Goal: Task Accomplishment & Management: Manage account settings

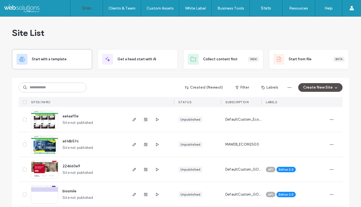
click at [42, 56] on div "Start with a template" at bounding box center [52, 59] width 71 height 11
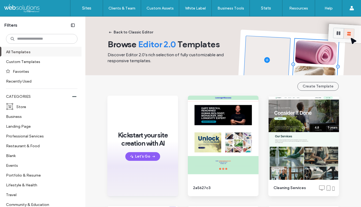
scroll to position [1, 0]
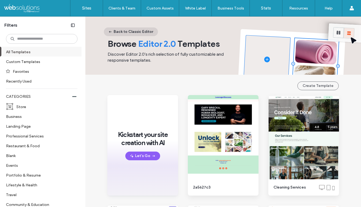
click at [144, 31] on button "Back to Classic Editor" at bounding box center [131, 31] width 54 height 9
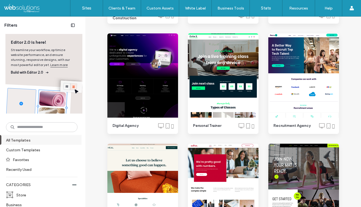
scroll to position [1023, 0]
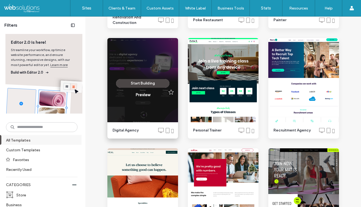
click at [142, 84] on button "Start Building" at bounding box center [142, 83] width 53 height 9
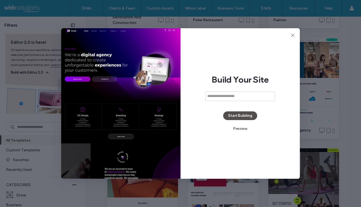
click at [222, 97] on input at bounding box center [240, 97] width 70 height 10
type input "**********"
click at [248, 116] on button "Start Building" at bounding box center [240, 116] width 34 height 9
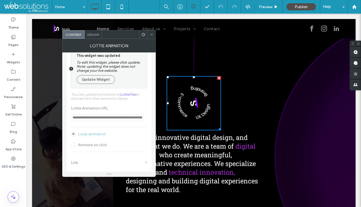
scroll to position [18, 0]
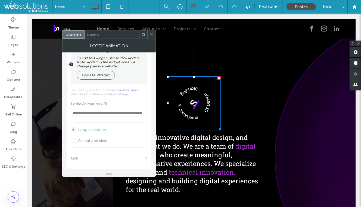
click at [108, 142] on div at bounding box center [109, 105] width 85 height 128
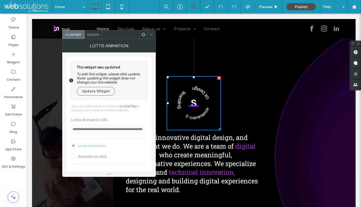
click at [97, 36] on span "Design" at bounding box center [93, 35] width 12 height 4
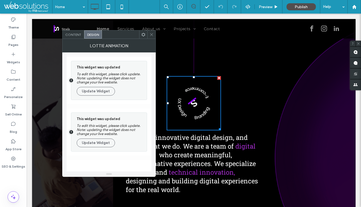
click at [72, 37] on div "Content" at bounding box center [74, 34] width 22 height 8
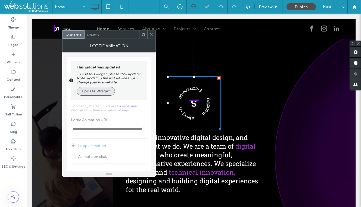
click at [94, 90] on button "Update Widget" at bounding box center [96, 91] width 38 height 9
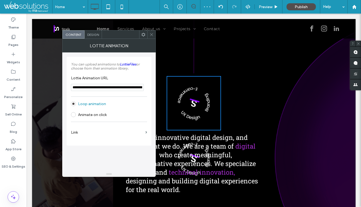
click at [101, 117] on label "Animate on click" at bounding box center [92, 115] width 29 height 5
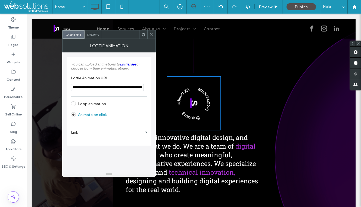
click at [108, 133] on label "Link" at bounding box center [107, 133] width 72 height 10
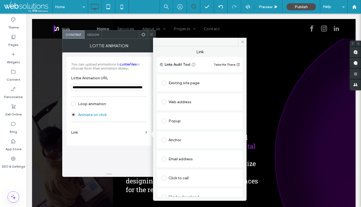
click at [95, 38] on div "Design" at bounding box center [93, 34] width 17 height 8
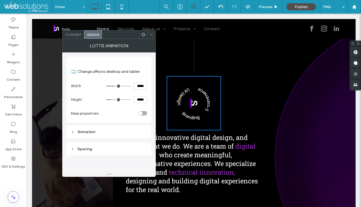
click at [72, 133] on icon at bounding box center [73, 132] width 4 height 4
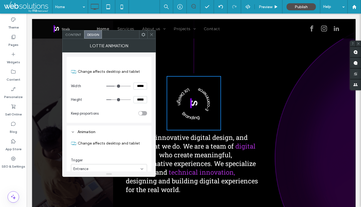
scroll to position [49, 0]
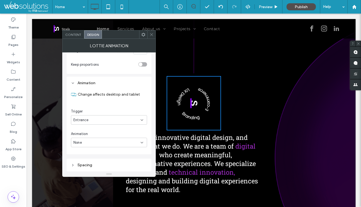
click at [72, 165] on icon at bounding box center [73, 165] width 4 height 4
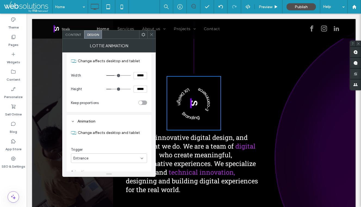
scroll to position [0, 0]
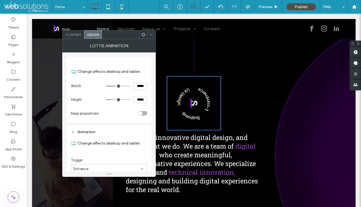
click at [153, 34] on icon at bounding box center [152, 35] width 4 height 4
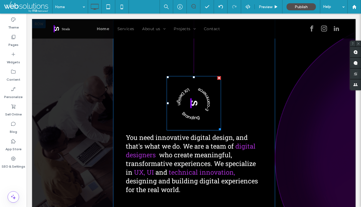
click at [199, 98] on span at bounding box center [194, 103] width 54 height 54
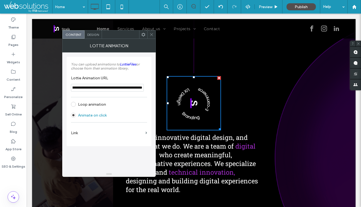
scroll to position [0, 28]
click at [128, 64] on link "LottieFiles" at bounding box center [128, 64] width 16 height 4
click at [150, 34] on icon at bounding box center [152, 35] width 4 height 4
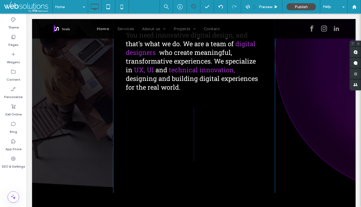
scroll to position [436, 0]
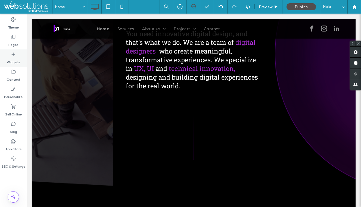
click at [14, 53] on icon at bounding box center [13, 54] width 5 height 5
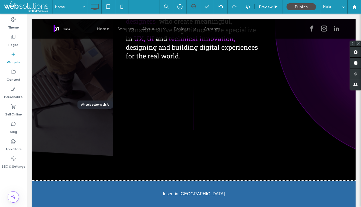
scroll to position [475, 0]
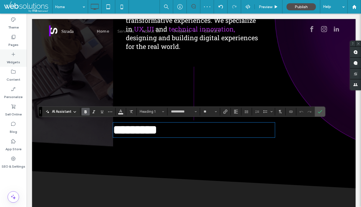
click at [17, 55] on div "Widgets" at bounding box center [13, 57] width 27 height 17
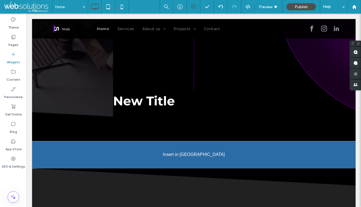
scroll to position [512, 0]
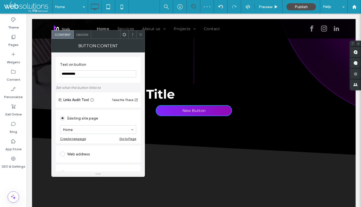
click at [143, 33] on icon at bounding box center [141, 35] width 4 height 4
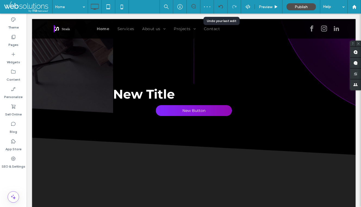
click at [219, 8] on icon at bounding box center [221, 7] width 4 height 4
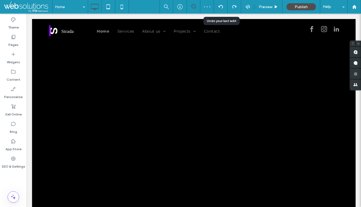
scroll to position [0, 0]
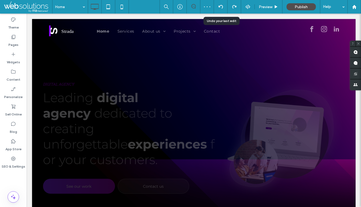
click at [219, 8] on icon at bounding box center [221, 7] width 4 height 4
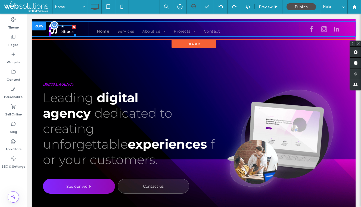
click at [73, 27] on div at bounding box center [74, 27] width 4 height 4
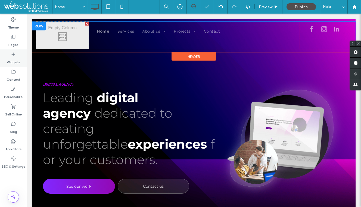
click at [11, 52] on icon at bounding box center [13, 54] width 5 height 5
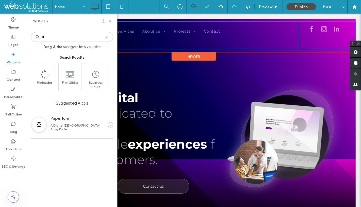
type input "*"
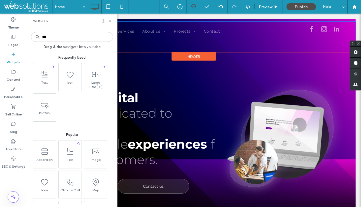
type input "****"
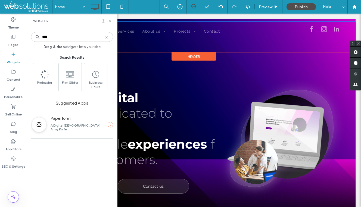
drag, startPoint x: 51, startPoint y: 35, endPoint x: 38, endPoint y: 35, distance: 13.1
click at [38, 35] on div "****" at bounding box center [72, 37] width 82 height 10
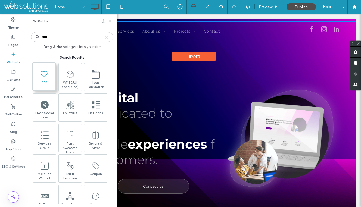
type input "****"
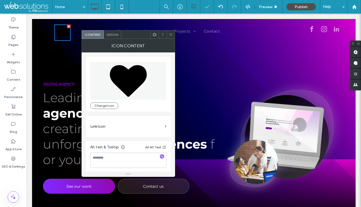
drag, startPoint x: 170, startPoint y: 34, endPoint x: 129, endPoint y: 18, distance: 43.5
click at [170, 34] on icon at bounding box center [171, 35] width 4 height 4
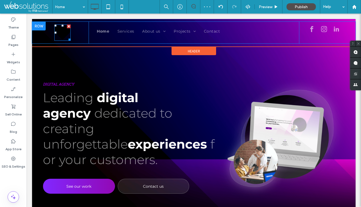
click at [62, 38] on icon at bounding box center [62, 33] width 16 height 14
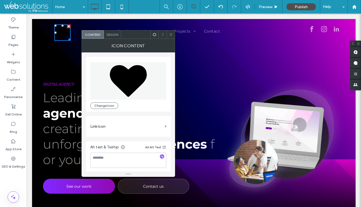
click at [172, 33] on icon at bounding box center [171, 35] width 4 height 4
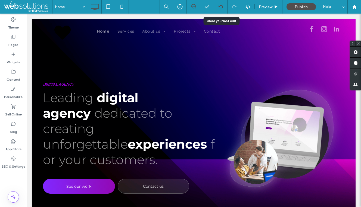
click at [221, 6] on icon at bounding box center [221, 7] width 4 height 4
click at [221, 6] on div at bounding box center [180, 103] width 361 height 207
click at [221, 6] on icon at bounding box center [221, 7] width 4 height 4
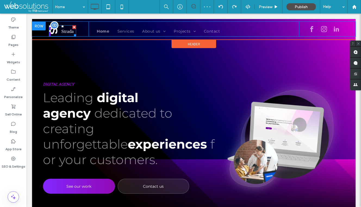
click at [58, 30] on img at bounding box center [62, 30] width 27 height 11
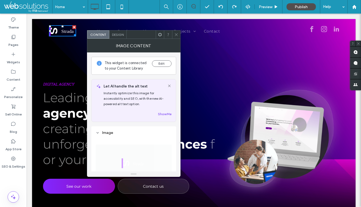
click at [116, 38] on div "Design" at bounding box center [117, 34] width 17 height 8
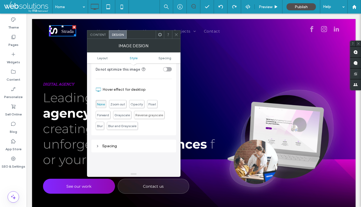
scroll to position [203, 0]
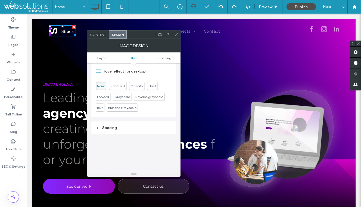
click at [103, 128] on div "Spacing" at bounding box center [134, 128] width 76 height 5
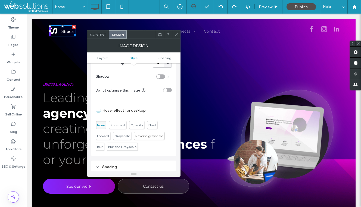
scroll to position [163, 0]
click at [176, 36] on icon at bounding box center [176, 35] width 4 height 4
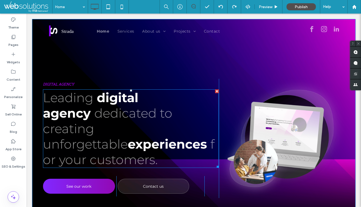
drag, startPoint x: 174, startPoint y: 41, endPoint x: 173, endPoint y: 102, distance: 60.9
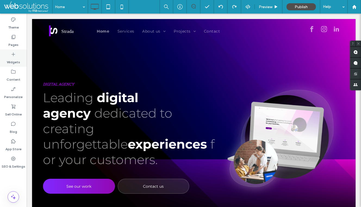
click at [11, 62] on label "Widgets" at bounding box center [13, 61] width 13 height 8
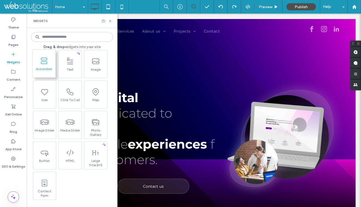
scroll to position [91, 0]
click at [112, 20] on icon at bounding box center [110, 21] width 4 height 4
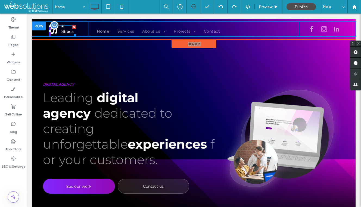
click at [63, 28] on img at bounding box center [62, 30] width 27 height 11
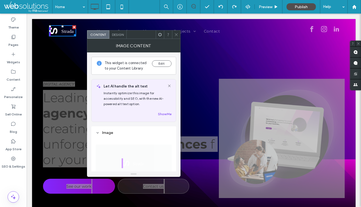
click at [117, 34] on span "Design" at bounding box center [118, 35] width 12 height 4
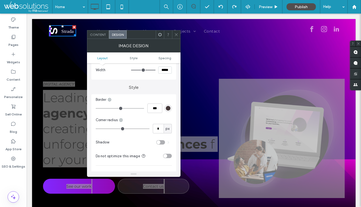
scroll to position [96, 0]
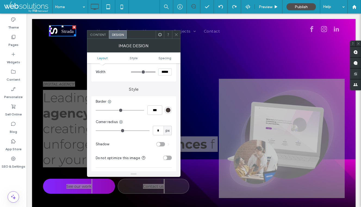
click at [176, 39] on div "Image Design" at bounding box center [134, 46] width 94 height 14
click at [179, 36] on div at bounding box center [176, 34] width 8 height 8
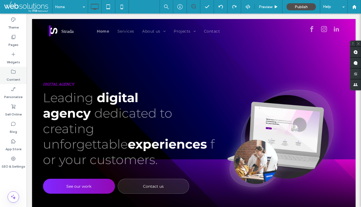
click at [14, 74] on icon at bounding box center [13, 71] width 5 height 5
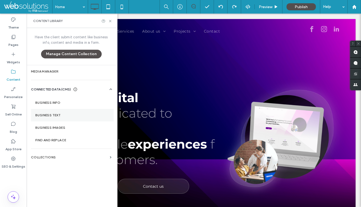
click at [60, 114] on label "Business Text" at bounding box center [72, 115] width 74 height 4
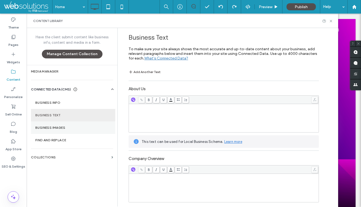
click at [66, 130] on section "Business Images" at bounding box center [73, 128] width 84 height 13
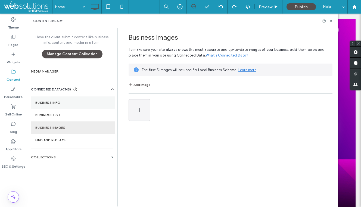
click at [62, 102] on label "Business Info" at bounding box center [73, 103] width 76 height 4
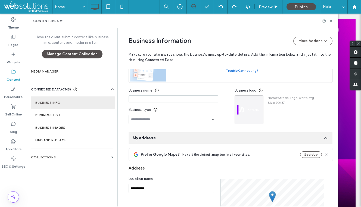
scroll to position [55, 0]
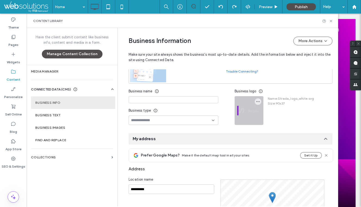
click at [246, 119] on div at bounding box center [249, 111] width 28 height 28
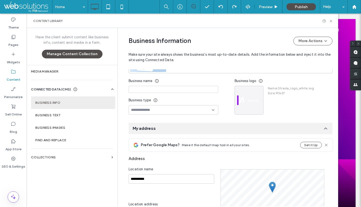
scroll to position [0, 0]
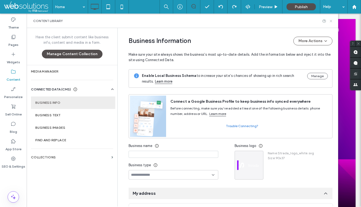
click at [332, 21] on icon at bounding box center [331, 21] width 4 height 4
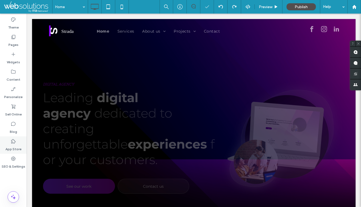
click at [14, 147] on label "App Store" at bounding box center [13, 148] width 16 height 8
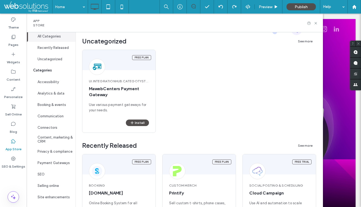
scroll to position [49, 0]
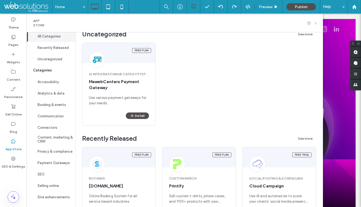
click at [316, 24] on icon at bounding box center [316, 23] width 4 height 4
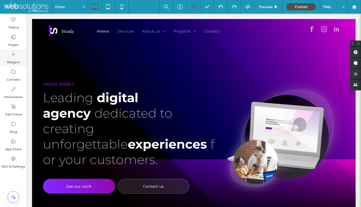
click at [17, 56] on div "Widgets" at bounding box center [13, 57] width 27 height 17
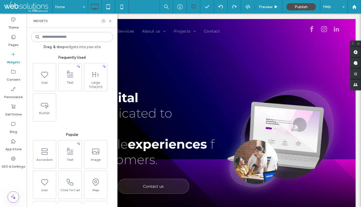
click at [87, 39] on input at bounding box center [72, 37] width 82 height 10
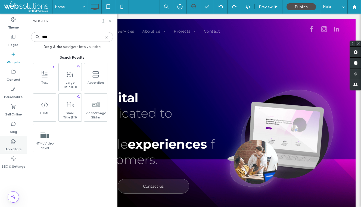
type input "****"
click at [15, 144] on label "App Store" at bounding box center [13, 148] width 16 height 8
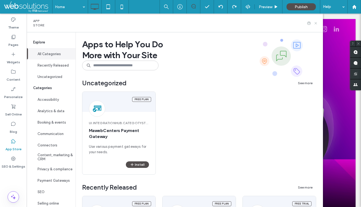
click at [317, 24] on use at bounding box center [316, 23] width 2 height 2
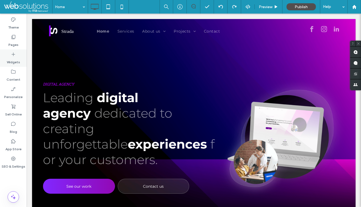
click at [15, 56] on icon at bounding box center [13, 54] width 5 height 5
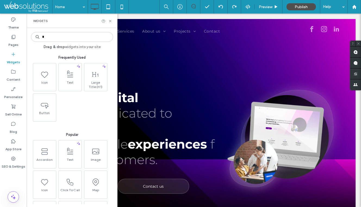
type input "*"
click at [353, 8] on use at bounding box center [354, 7] width 4 height 4
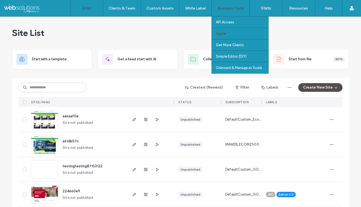
click at [227, 32] on link "Zapier" at bounding box center [242, 33] width 52 height 11
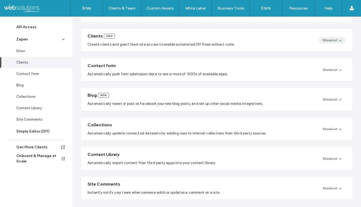
click at [338, 37] on span "button" at bounding box center [340, 40] width 5 height 6
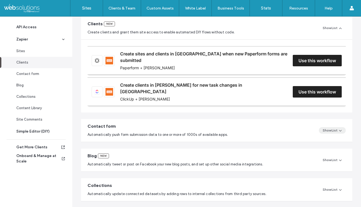
click at [338, 128] on icon "button" at bounding box center [340, 130] width 4 height 4
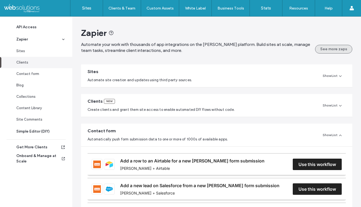
click at [322, 48] on button "See more zaps" at bounding box center [333, 49] width 37 height 9
click at [91, 11] on link "Sites" at bounding box center [86, 8] width 32 height 16
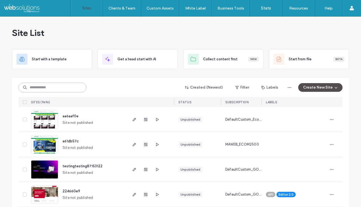
click at [72, 84] on input at bounding box center [52, 88] width 68 height 10
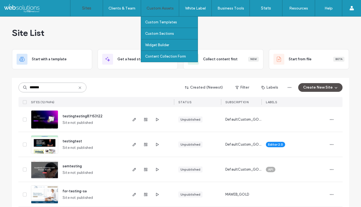
type input "*******"
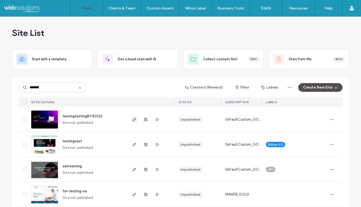
click at [134, 119] on use "button" at bounding box center [134, 119] width 3 height 3
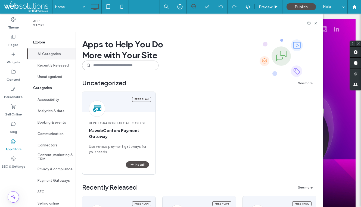
click at [129, 65] on input at bounding box center [120, 66] width 76 height 10
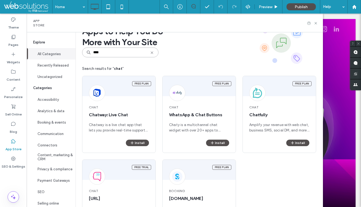
scroll to position [12, 0]
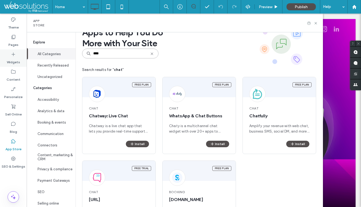
type input "****"
click at [18, 61] on label "Widgets" at bounding box center [13, 61] width 13 height 8
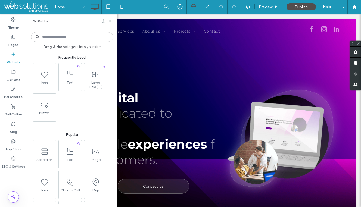
click at [61, 39] on input at bounding box center [72, 37] width 82 height 10
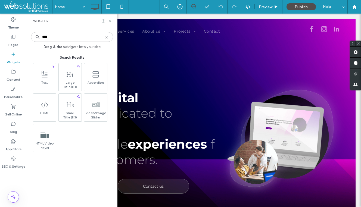
type input "****"
click at [107, 38] on icon at bounding box center [106, 37] width 4 height 4
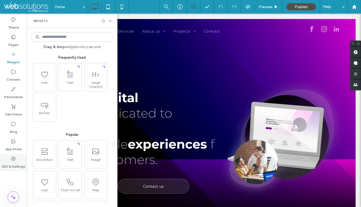
click at [17, 157] on div "SEO & Settings" at bounding box center [13, 162] width 27 height 17
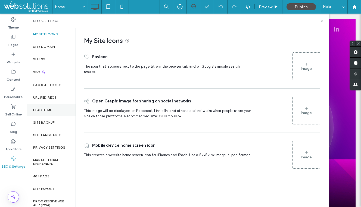
click at [51, 113] on div "Head HTML" at bounding box center [51, 110] width 49 height 13
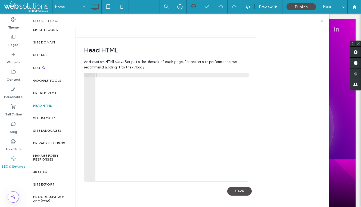
scroll to position [0, 0]
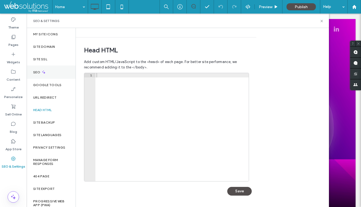
click at [45, 73] on icon at bounding box center [43, 72] width 5 height 5
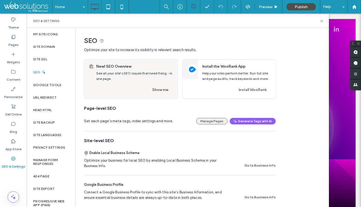
click at [209, 124] on button "Manage Pages" at bounding box center [211, 121] width 31 height 7
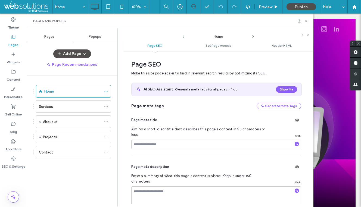
click at [253, 36] on use at bounding box center [253, 37] width 1 height 2
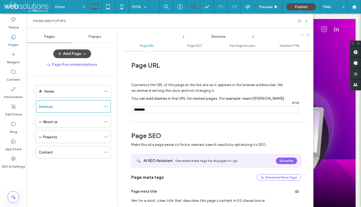
scroll to position [75, 0]
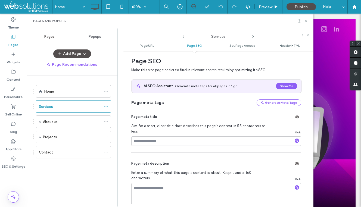
click at [252, 36] on icon at bounding box center [253, 37] width 4 height 4
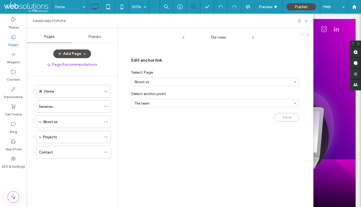
click at [184, 38] on icon at bounding box center [183, 37] width 4 height 4
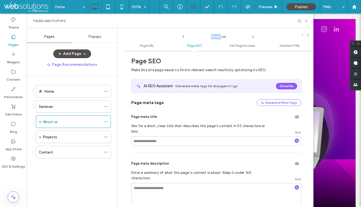
click at [184, 38] on use at bounding box center [184, 36] width 2 height 3
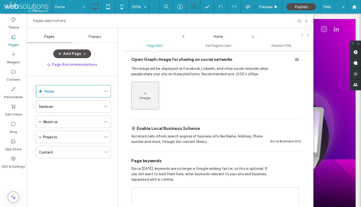
scroll to position [205, 0]
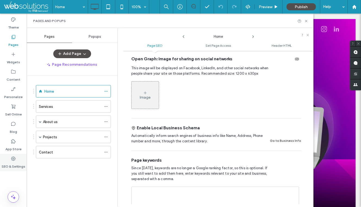
click at [13, 159] on icon at bounding box center [13, 158] width 5 height 5
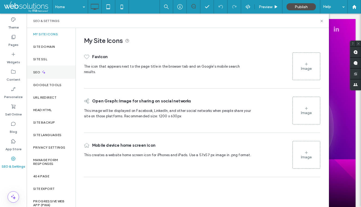
click at [42, 73] on icon at bounding box center [43, 72] width 5 height 5
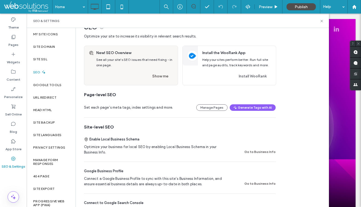
scroll to position [0, 0]
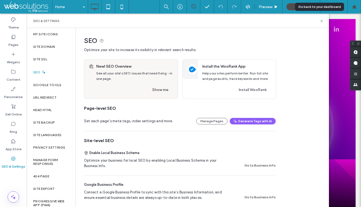
click at [352, 6] on icon at bounding box center [354, 7] width 5 height 5
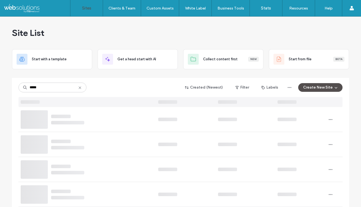
type input "*****"
click at [79, 89] on icon at bounding box center [80, 88] width 4 height 4
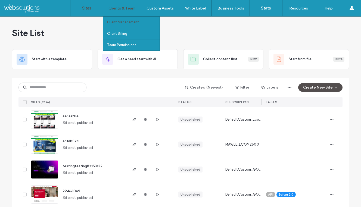
click at [121, 23] on label "Client Management" at bounding box center [123, 22] width 32 height 4
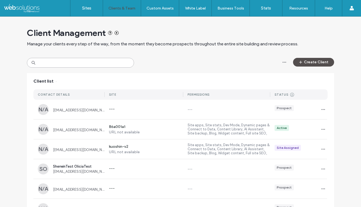
click at [76, 61] on input at bounding box center [80, 63] width 107 height 10
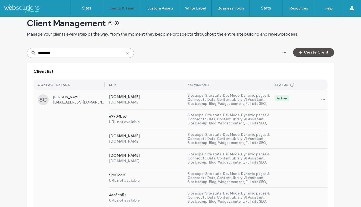
scroll to position [16, 0]
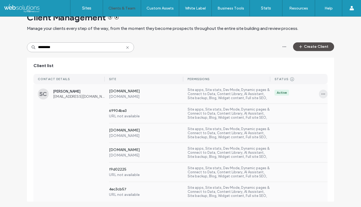
type input "*********"
click at [323, 93] on icon "button" at bounding box center [323, 94] width 4 height 4
click at [302, 107] on span "Sites & Permissions" at bounding box center [304, 108] width 32 height 5
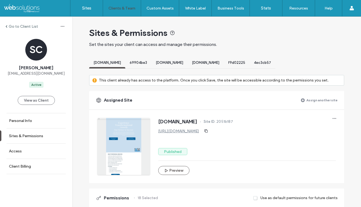
click at [151, 65] on div "69904be3" at bounding box center [138, 63] width 26 height 10
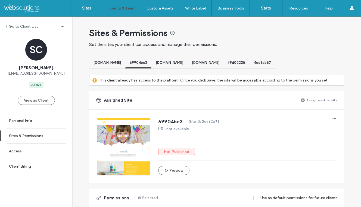
click at [188, 67] on div "[DOMAIN_NAME]" at bounding box center [169, 63] width 36 height 10
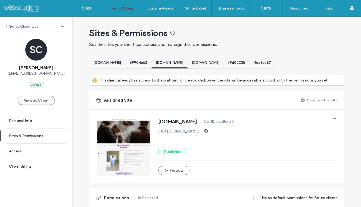
click at [219, 65] on span "[DOMAIN_NAME]" at bounding box center [205, 63] width 27 height 4
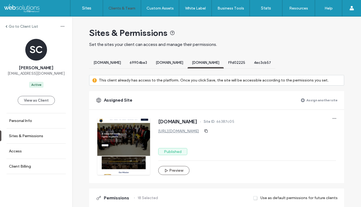
click at [245, 63] on span "f9d02225" at bounding box center [236, 63] width 17 height 4
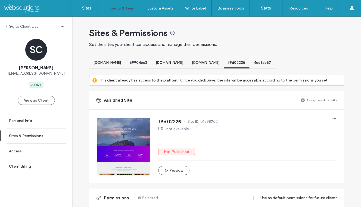
click at [271, 62] on span "4ec3cb57" at bounding box center [262, 63] width 17 height 4
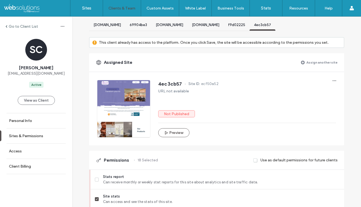
scroll to position [50, 0]
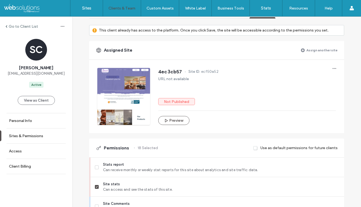
click at [126, 110] on div at bounding box center [123, 96] width 53 height 57
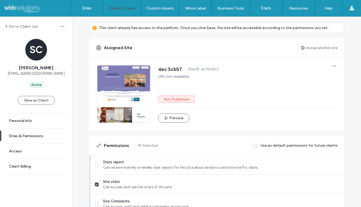
scroll to position [57, 0]
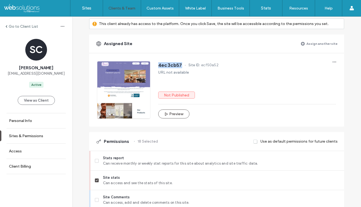
drag, startPoint x: 178, startPoint y: 64, endPoint x: 157, endPoint y: 64, distance: 20.9
click at [158, 64] on span "4ec3cb57" at bounding box center [170, 65] width 24 height 5
copy span "4ec3cb57"
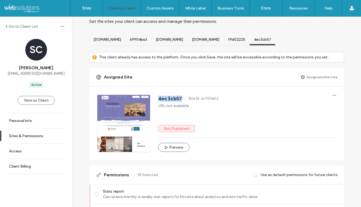
scroll to position [0, 0]
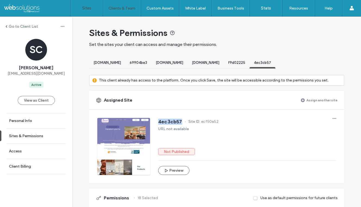
click at [93, 6] on link "Sites" at bounding box center [86, 8] width 32 height 16
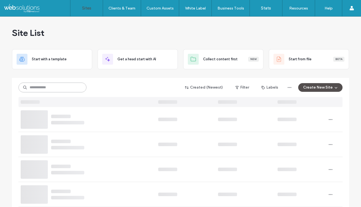
click at [35, 86] on input at bounding box center [52, 88] width 68 height 10
paste input "********"
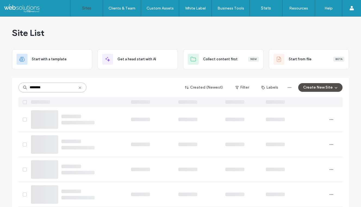
type input "********"
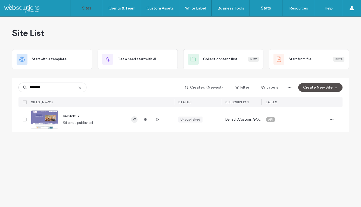
click at [135, 120] on icon "button" at bounding box center [134, 119] width 4 height 4
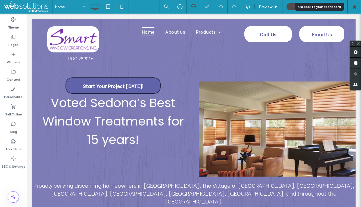
click at [355, 7] on use at bounding box center [354, 7] width 4 height 4
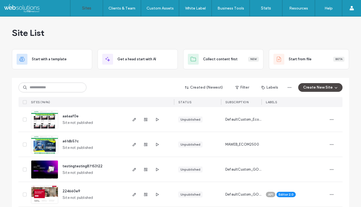
click at [306, 89] on button "Create New Site" at bounding box center [320, 87] width 44 height 9
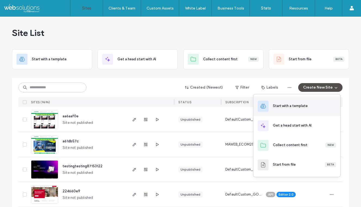
click at [297, 107] on div "Start with a template" at bounding box center [290, 105] width 35 height 5
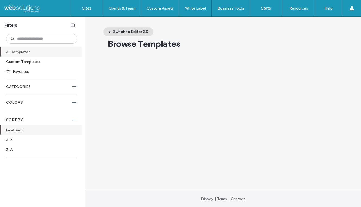
click at [132, 34] on button "Switch to Editor 2.0" at bounding box center [128, 31] width 50 height 9
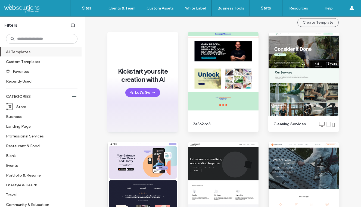
scroll to position [69, 0]
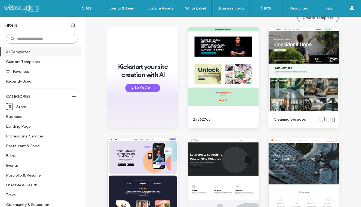
click at [47, 37] on input at bounding box center [42, 39] width 72 height 10
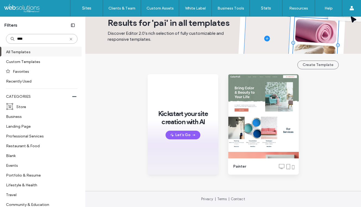
scroll to position [21, 0]
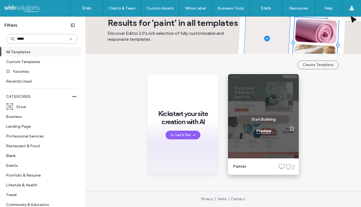
type input "*****"
click at [265, 131] on div "Preview" at bounding box center [263, 131] width 14 height 5
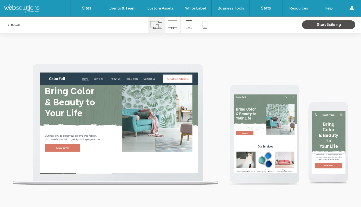
scroll to position [0, 0]
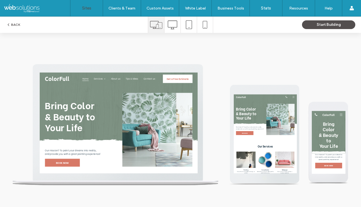
click at [84, 12] on link "Sites" at bounding box center [86, 8] width 32 height 16
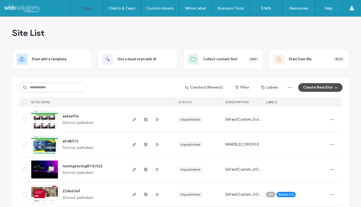
click at [126, 91] on div "Created (Newest) Filter Labels Create New Site" at bounding box center [180, 87] width 324 height 10
click at [159, 87] on div "Created (Newest) Filter Labels Create New Site" at bounding box center [180, 87] width 324 height 10
click at [61, 85] on input at bounding box center [52, 88] width 68 height 10
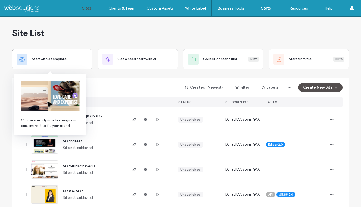
type input "****"
click at [54, 62] on div "Start with a template" at bounding box center [52, 59] width 71 height 11
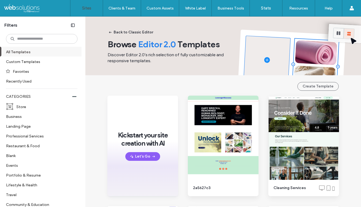
click at [88, 7] on label "Sites" at bounding box center [86, 8] width 9 height 5
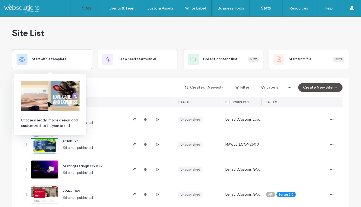
click at [68, 55] on div "Start with a template" at bounding box center [52, 59] width 71 height 11
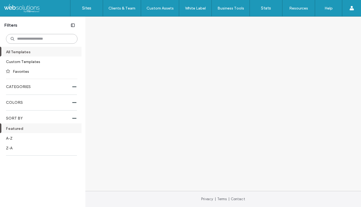
click at [51, 38] on input at bounding box center [42, 39] width 72 height 10
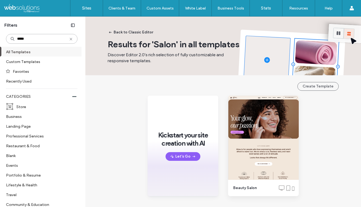
type input "*****"
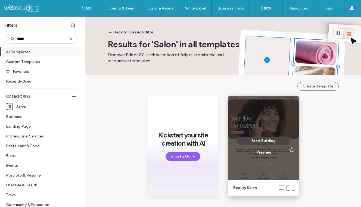
click at [269, 142] on button "Start Building" at bounding box center [263, 141] width 53 height 9
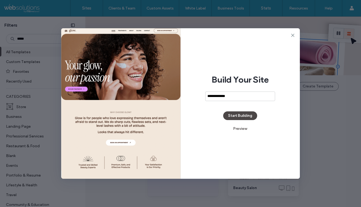
type input "**********"
click at [240, 119] on button "Start Building" at bounding box center [240, 116] width 34 height 9
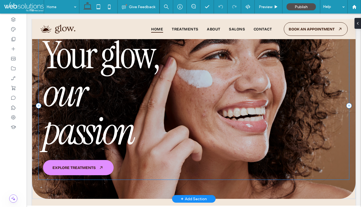
scroll to position [82, 0]
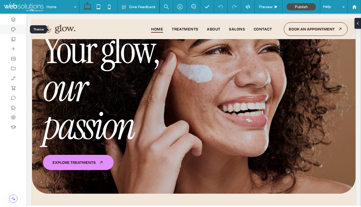
click at [11, 28] on use at bounding box center [13, 29] width 4 height 4
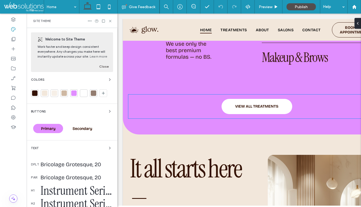
scroll to position [714, 0]
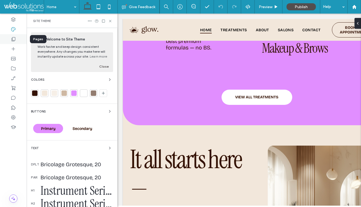
click at [12, 43] on div at bounding box center [13, 39] width 27 height 10
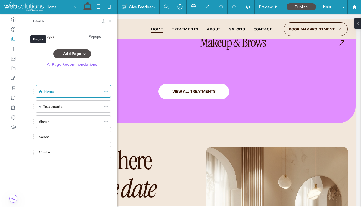
scroll to position [683, 0]
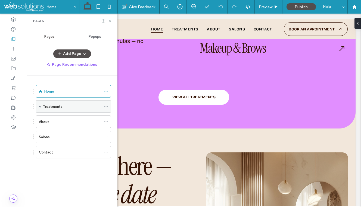
click at [41, 106] on span at bounding box center [40, 106] width 3 height 3
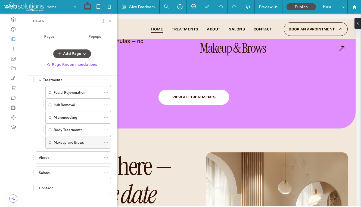
scroll to position [30, 0]
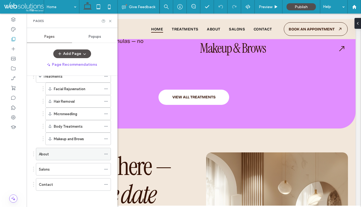
click at [84, 156] on div "About" at bounding box center [70, 154] width 63 height 6
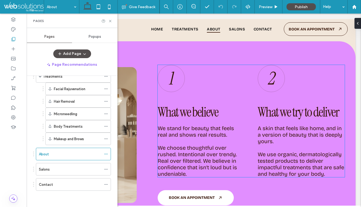
scroll to position [913, 0]
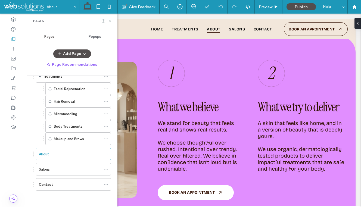
click at [112, 20] on icon at bounding box center [110, 21] width 4 height 4
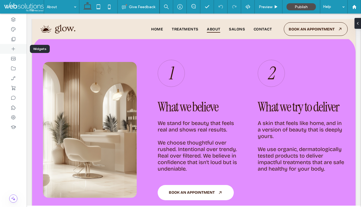
click at [12, 50] on icon at bounding box center [13, 48] width 5 height 5
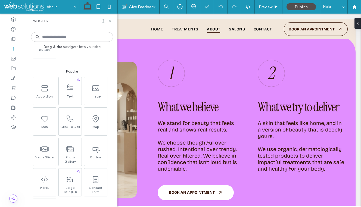
scroll to position [64, 0]
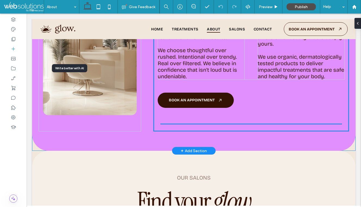
drag, startPoint x: 95, startPoint y: 106, endPoint x: 204, endPoint y: 109, distance: 109.1
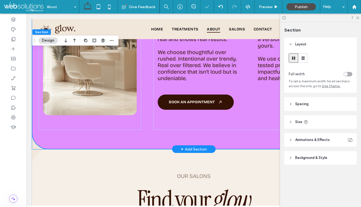
scroll to position [1012, 0]
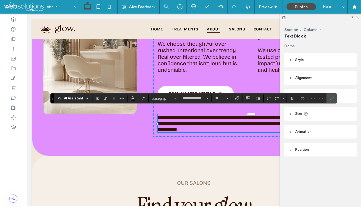
click at [358, 19] on icon at bounding box center [358, 18] width 4 height 4
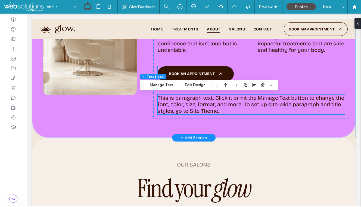
scroll to position [1032, 0]
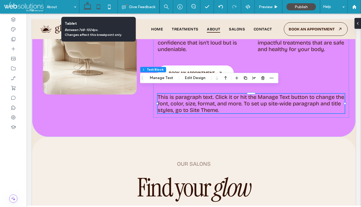
click at [97, 6] on icon at bounding box center [98, 6] width 11 height 11
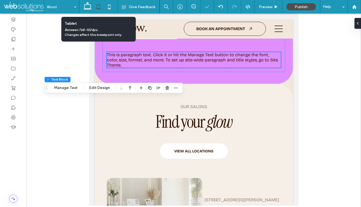
scroll to position [991, 0]
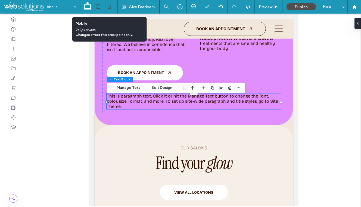
click at [109, 8] on icon at bounding box center [109, 6] width 11 height 11
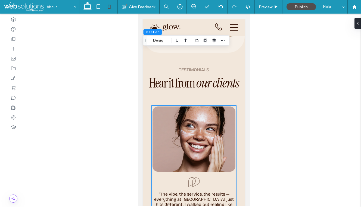
scroll to position [1490, 0]
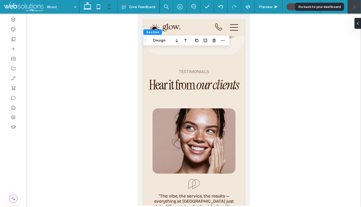
click at [353, 11] on div at bounding box center [355, 7] width 14 height 14
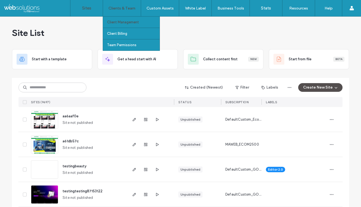
click at [126, 19] on link "Client Management" at bounding box center [133, 22] width 52 height 11
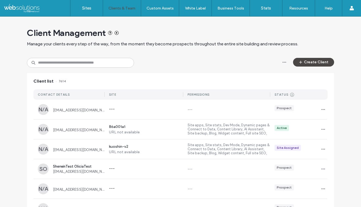
click at [314, 61] on button "Create Client" at bounding box center [313, 62] width 41 height 9
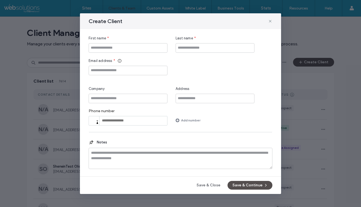
click at [318, 48] on div "Create Client First name * Last name * Email address * Company Address Phone nu…" at bounding box center [180, 103] width 361 height 207
click at [270, 20] on icon at bounding box center [270, 21] width 4 height 4
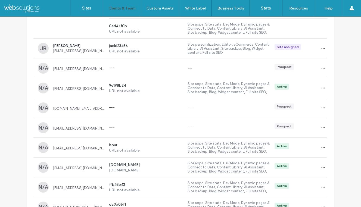
scroll to position [319, 0]
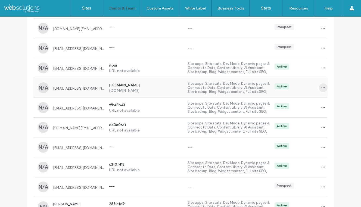
click at [321, 88] on icon "button" at bounding box center [323, 88] width 4 height 4
click at [309, 100] on span "Sites & Permissions" at bounding box center [304, 101] width 32 height 5
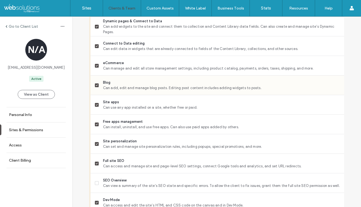
scroll to position [332, 0]
click at [96, 85] on span at bounding box center [97, 85] width 4 height 4
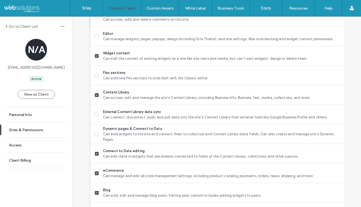
scroll to position [224, 0]
click at [91, 7] on link "Sites" at bounding box center [86, 8] width 32 height 16
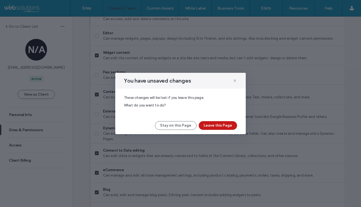
click at [208, 126] on button "Leave this Page" at bounding box center [218, 125] width 38 height 9
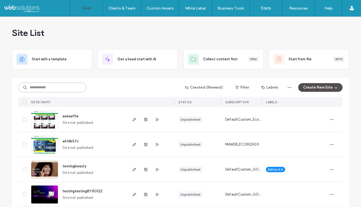
click at [70, 86] on input at bounding box center [52, 88] width 68 height 10
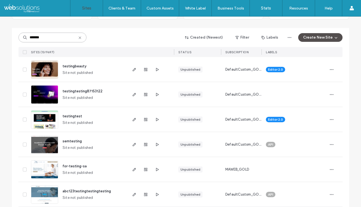
scroll to position [63, 0]
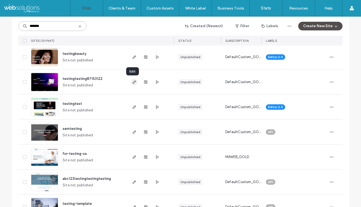
type input "*******"
click at [133, 81] on icon "button" at bounding box center [134, 82] width 4 height 4
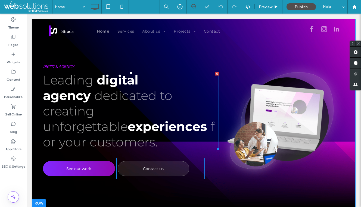
scroll to position [18, 0]
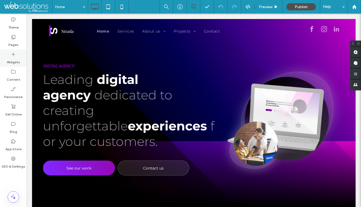
click at [17, 59] on label "Widgets" at bounding box center [13, 61] width 13 height 8
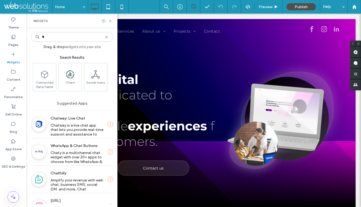
type input "*"
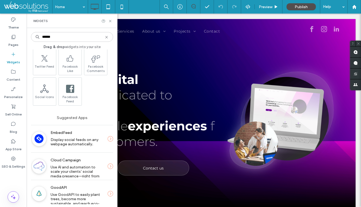
scroll to position [51, 0]
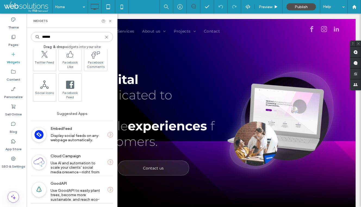
type input "******"
click at [111, 20] on icon at bounding box center [110, 21] width 4 height 4
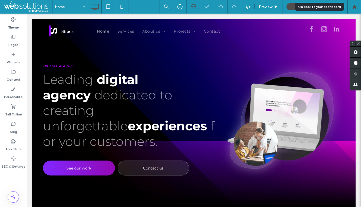
click at [351, 7] on div at bounding box center [354, 7] width 13 height 5
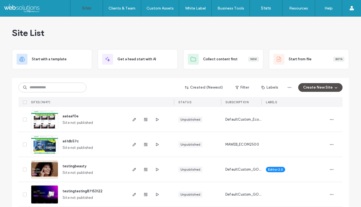
click at [152, 79] on div "Created (Newest) Filter Labels Create New Site SITES (9697) STATUS SUBSCRIPTION…" at bounding box center [180, 92] width 324 height 29
click at [93, 40] on div "Site List" at bounding box center [180, 33] width 337 height 33
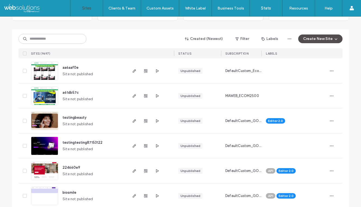
scroll to position [48, 0]
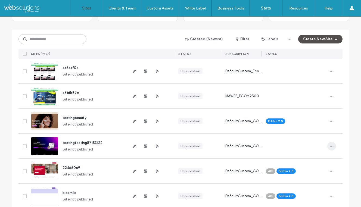
click at [331, 146] on use "button" at bounding box center [332, 146] width 4 height 1
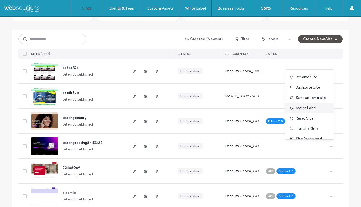
scroll to position [17, 0]
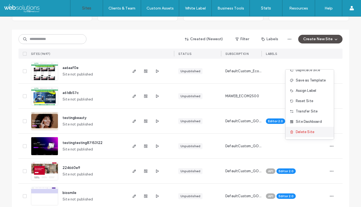
click at [312, 131] on span "Delete Site" at bounding box center [305, 131] width 18 height 5
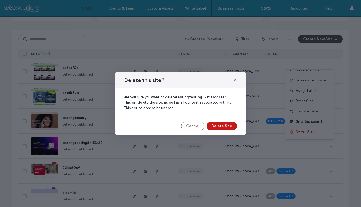
click at [220, 126] on button "Delete Site" at bounding box center [222, 126] width 30 height 9
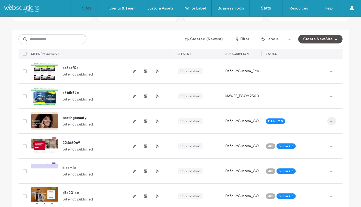
click at [330, 120] on icon "button" at bounding box center [332, 121] width 4 height 4
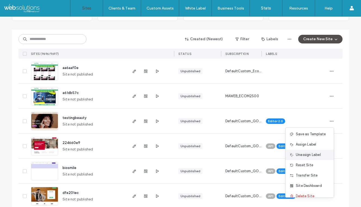
scroll to position [28, 0]
